Goal: Information Seeking & Learning: Find specific fact

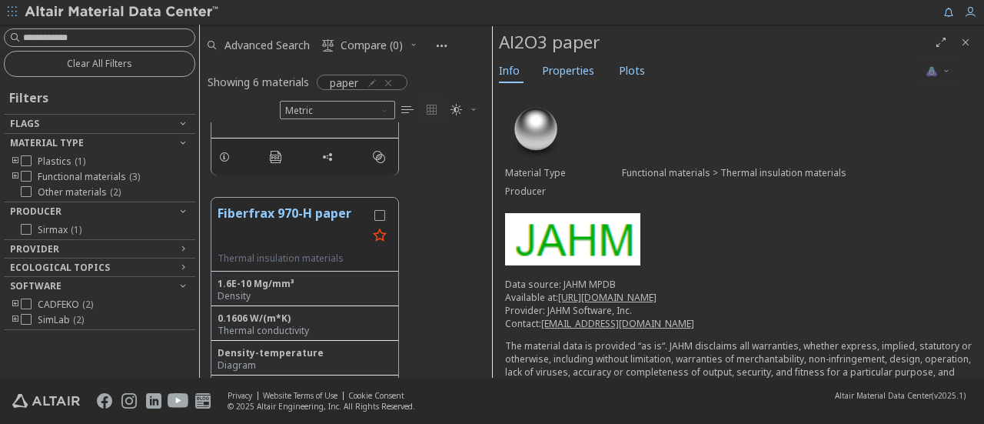
scroll to position [244, 280]
click at [963, 36] on icon "Close" at bounding box center [965, 42] width 12 height 12
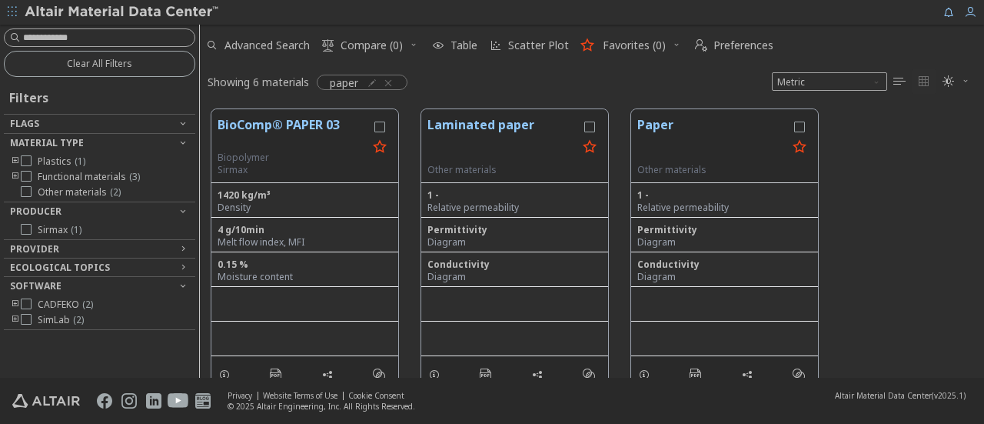
click at [47, 14] on img at bounding box center [123, 12] width 196 height 15
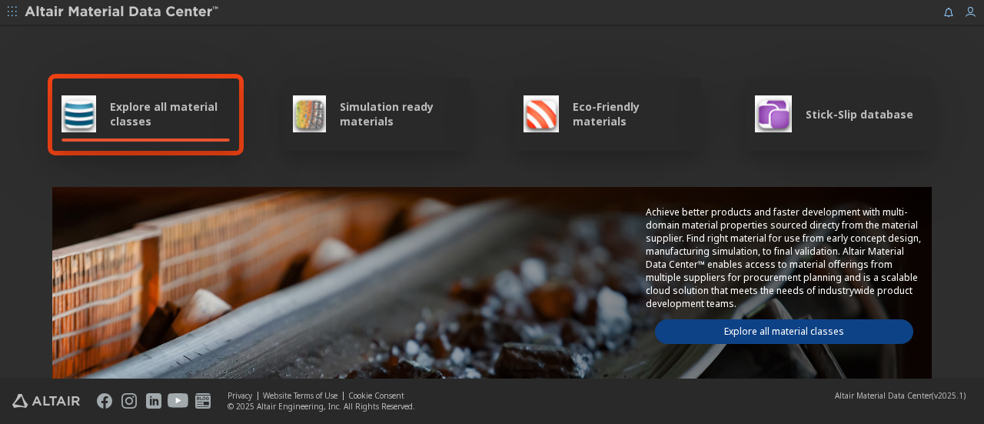
drag, startPoint x: 843, startPoint y: 107, endPoint x: 502, endPoint y: 67, distance: 342.9
click at [502, 67] on div "Explore all material classes Simulation ready materials Eco-Friendly materials …" at bounding box center [492, 250] width 892 height 446
click at [856, 111] on span "Stick-Slip database" at bounding box center [860, 114] width 108 height 15
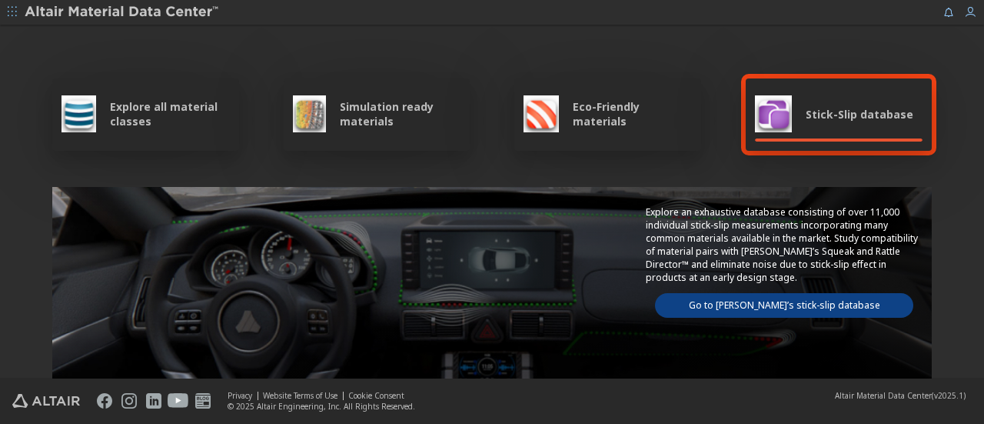
scroll to position [154, 0]
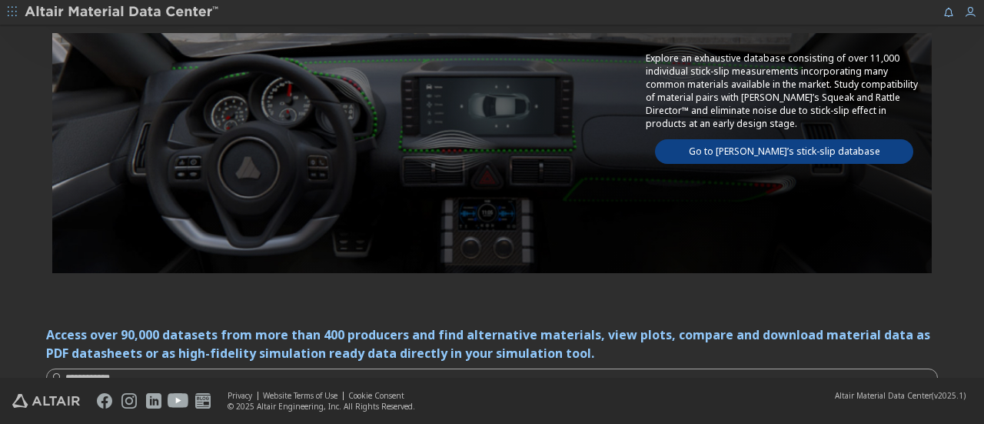
click at [735, 145] on link "Go to Altair’s stick-slip database" at bounding box center [784, 151] width 258 height 25
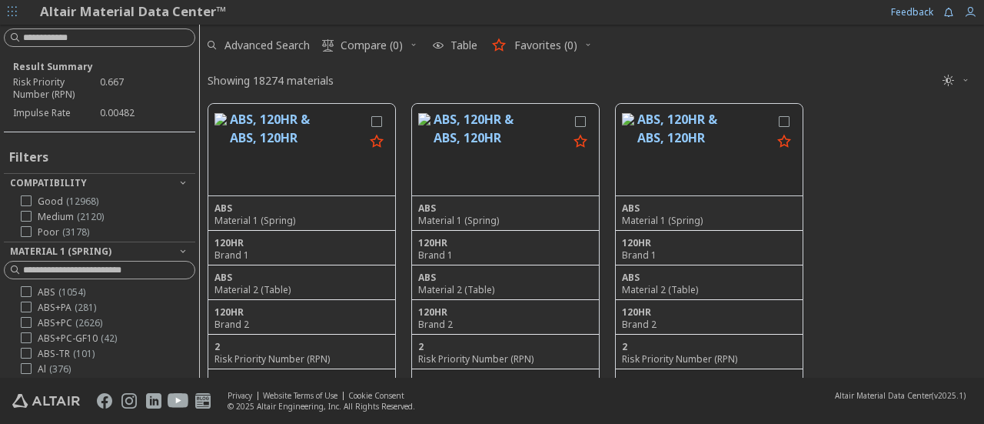
scroll to position [271, 772]
click at [125, 36] on input at bounding box center [101, 37] width 188 height 17
type input "*****"
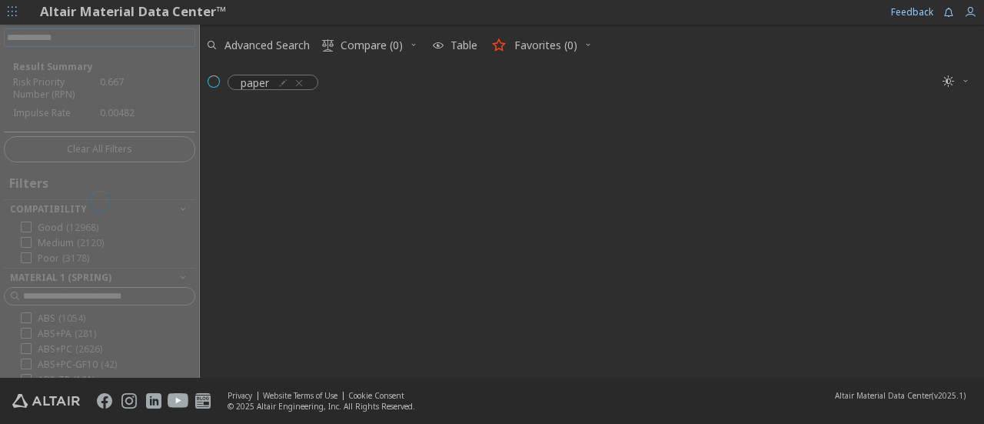
scroll to position [268, 772]
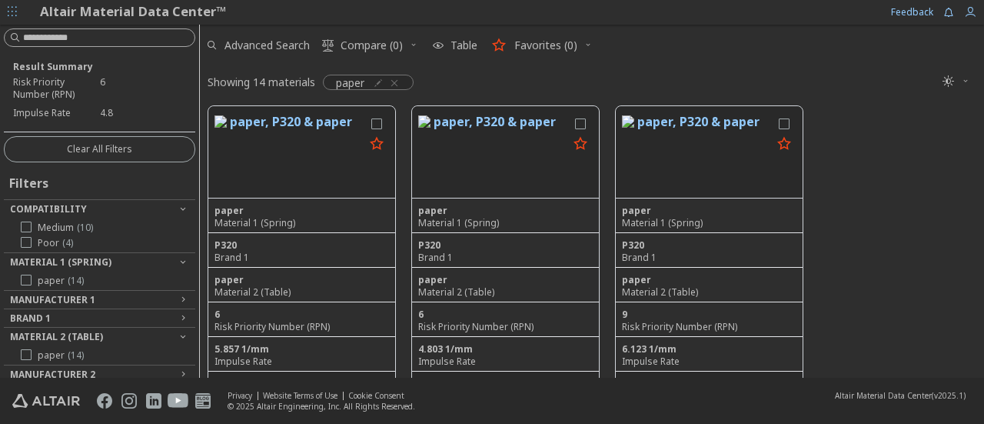
drag, startPoint x: 248, startPoint y: 156, endPoint x: 890, endPoint y: 259, distance: 650.2
click at [890, 259] on div "paper, P320 & paper paper Material 1 (Spring) P320 Brand 1 paper Material 2 (Ta…" at bounding box center [592, 257] width 784 height 318
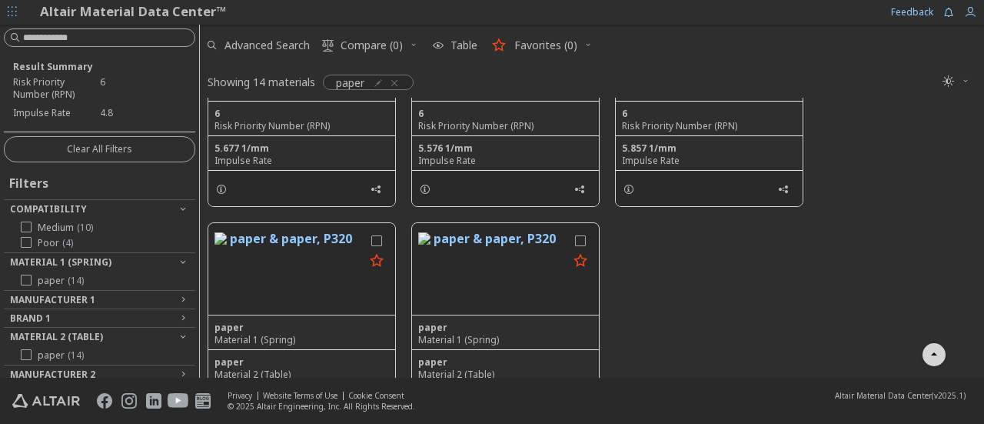
scroll to position [1307, 0]
